Goal: Consume media (video, audio)

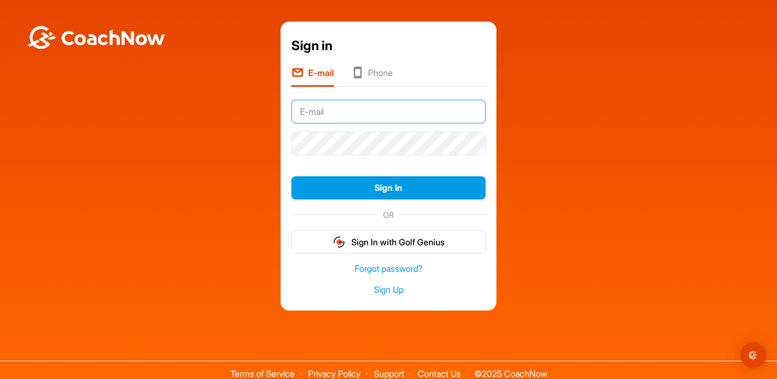
type input "dpeaks@comcast.net"
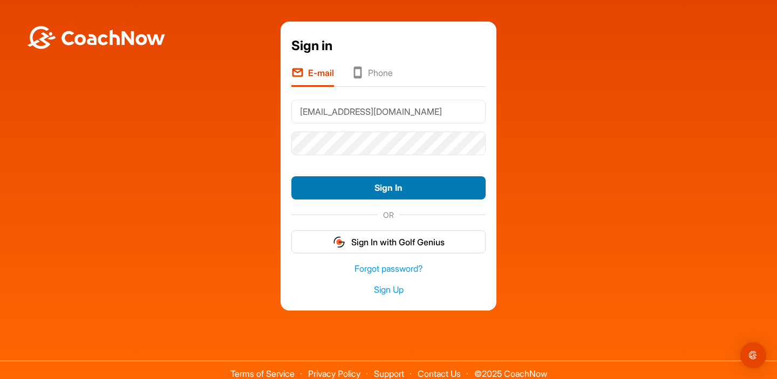
click at [383, 186] on button "Sign In" at bounding box center [388, 187] width 194 height 23
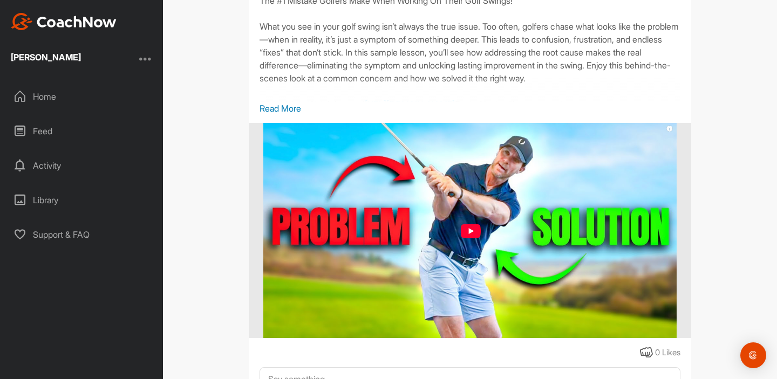
scroll to position [190, 0]
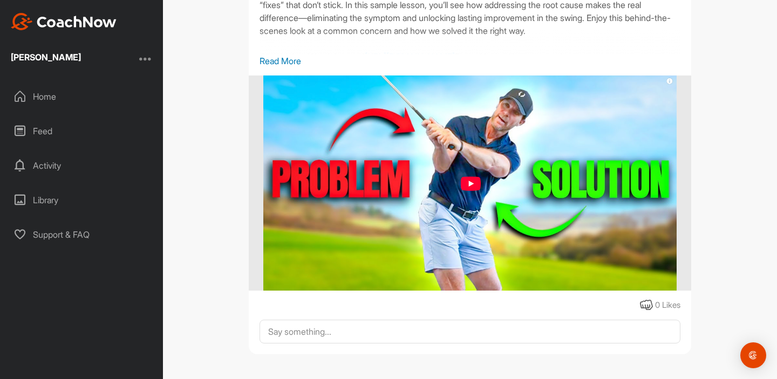
click at [465, 179] on img at bounding box center [470, 184] width 414 height 216
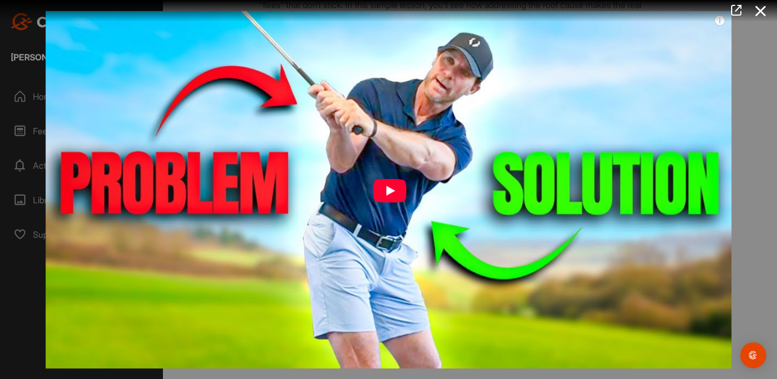
click at [391, 191] on img at bounding box center [388, 189] width 707 height 379
click at [16, 291] on div at bounding box center [388, 189] width 777 height 379
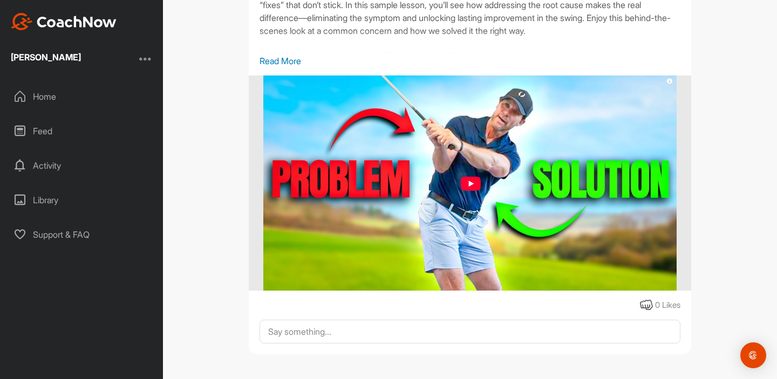
click at [466, 181] on img at bounding box center [470, 184] width 414 height 216
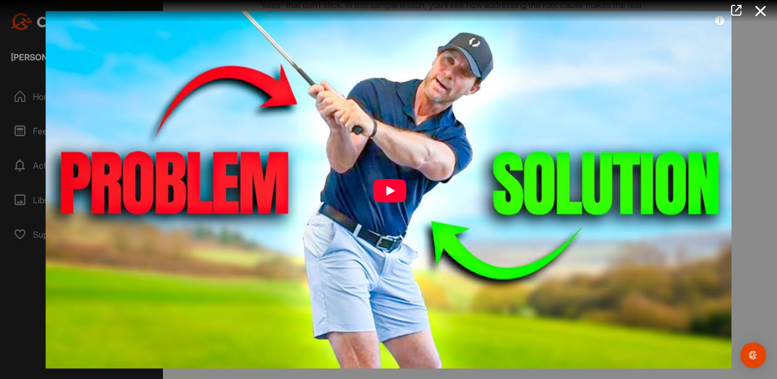
click at [385, 188] on img at bounding box center [388, 189] width 707 height 379
click at [385, 187] on img at bounding box center [388, 189] width 707 height 379
click at [737, 10] on icon at bounding box center [736, 10] width 12 height 12
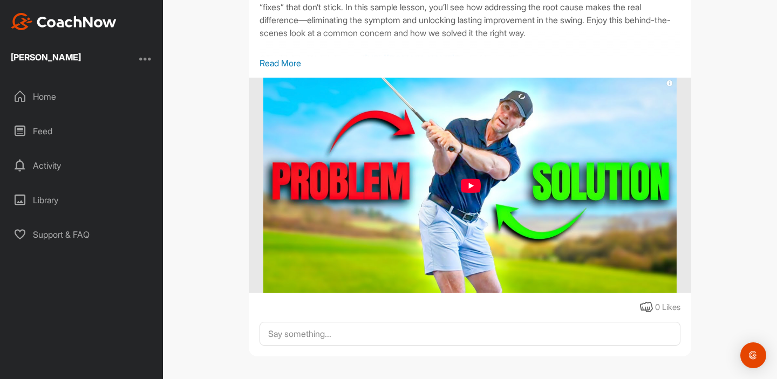
scroll to position [145, 0]
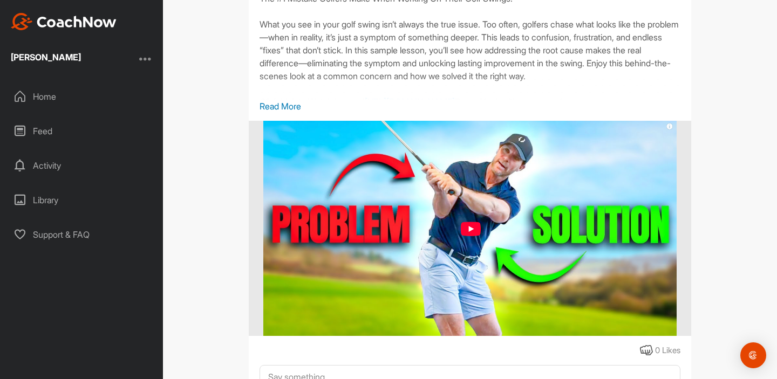
click at [269, 105] on p "Read More" at bounding box center [470, 106] width 421 height 13
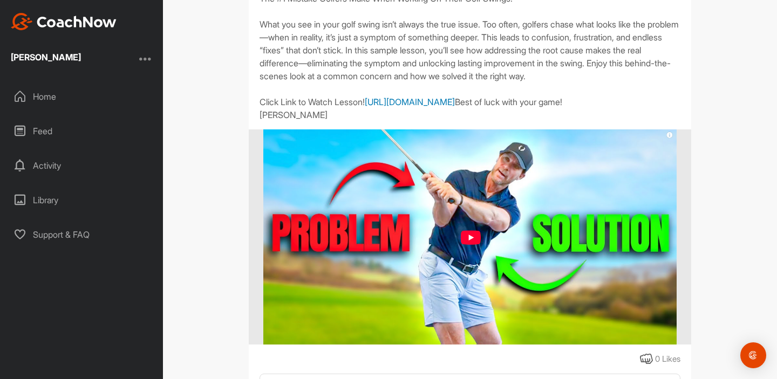
click at [365, 107] on link "[URL][DOMAIN_NAME]" at bounding box center [410, 102] width 90 height 11
